Goal: Task Accomplishment & Management: Use online tool/utility

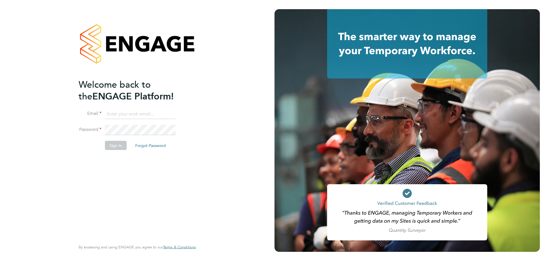
click at [127, 112] on input at bounding box center [140, 114] width 71 height 10
type input "[PERSON_NAME][EMAIL_ADDRESS][PERSON_NAME][DOMAIN_NAME]"
click at [114, 142] on button "Sign In" at bounding box center [116, 144] width 22 height 9
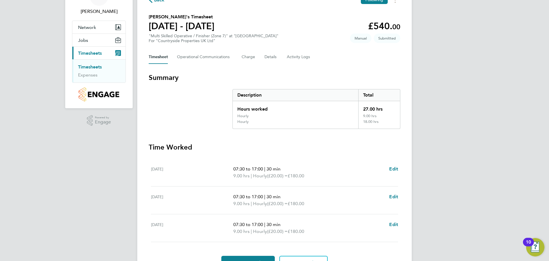
scroll to position [66, 0]
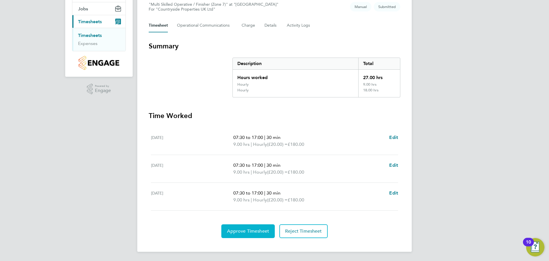
click at [244, 228] on span "Approve Timesheet" at bounding box center [248, 231] width 42 height 6
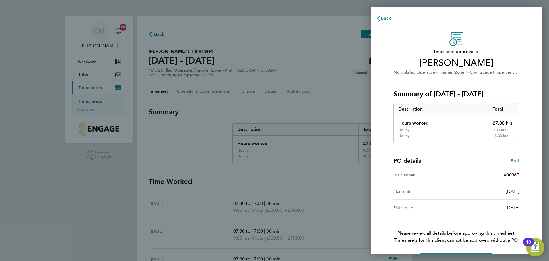
scroll to position [19, 0]
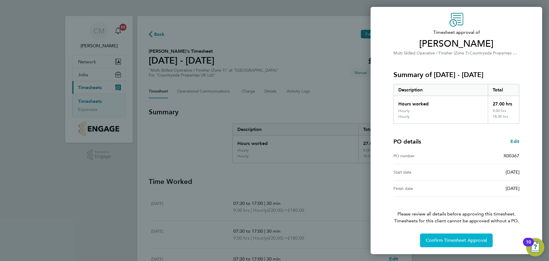
click at [441, 234] on button "Confirm Timesheet Approval" at bounding box center [456, 240] width 73 height 14
